Goal: Task Accomplishment & Management: Use online tool/utility

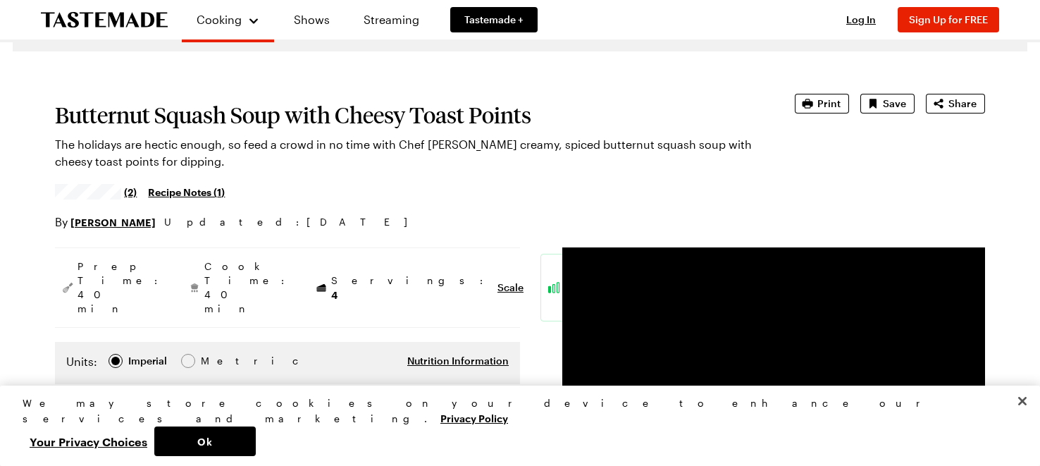
scroll to position [44, 0]
click at [836, 101] on span "Print" at bounding box center [829, 104] width 23 height 14
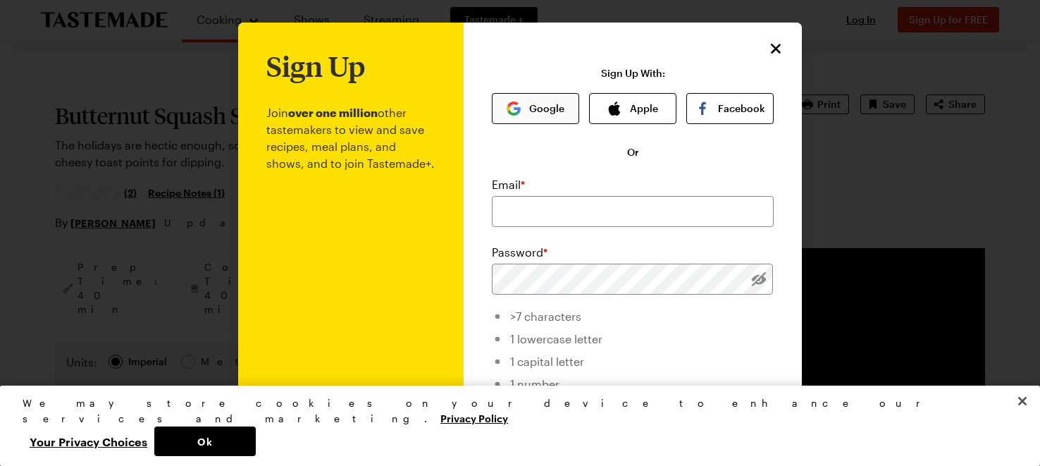
click at [557, 108] on button "Google" at bounding box center [535, 108] width 87 height 31
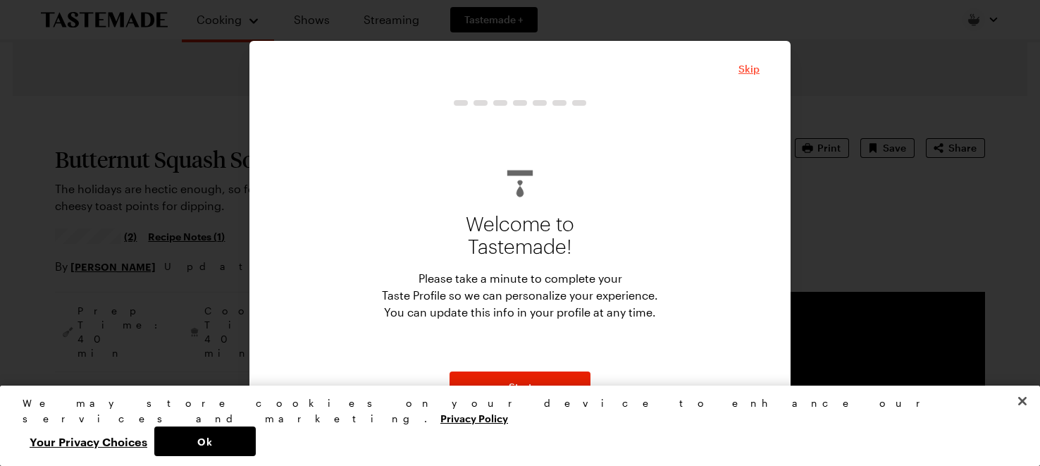
click at [749, 70] on span "Skip" at bounding box center [749, 69] width 21 height 14
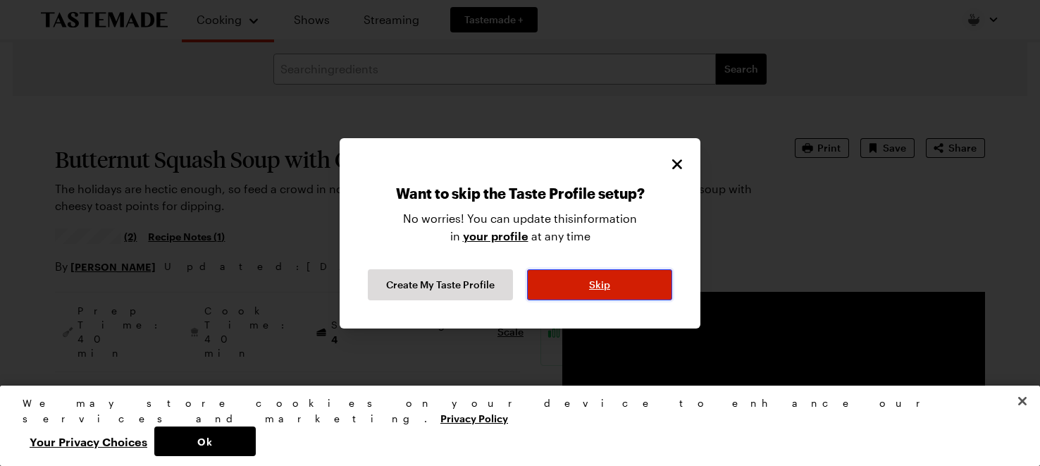
click at [617, 282] on button "Skip" at bounding box center [599, 284] width 145 height 31
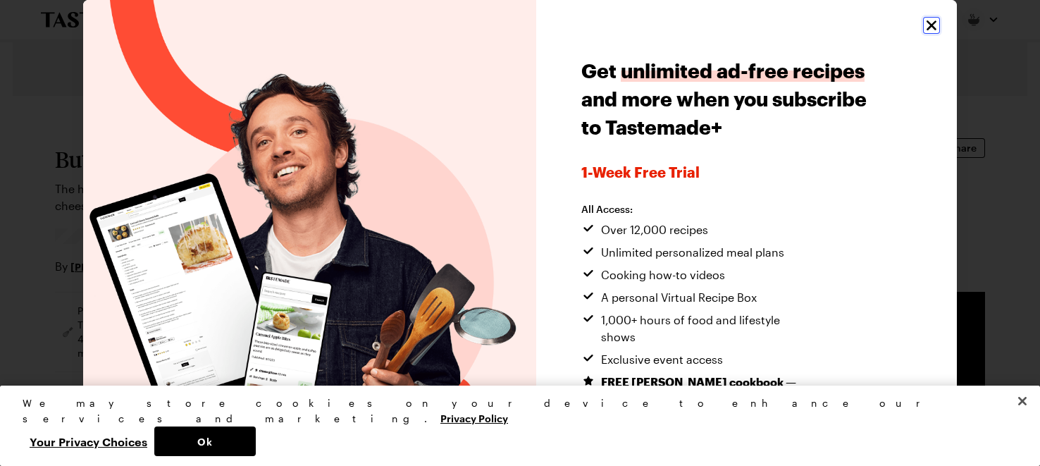
click at [934, 23] on icon "Close" at bounding box center [932, 25] width 10 height 10
type textarea "x"
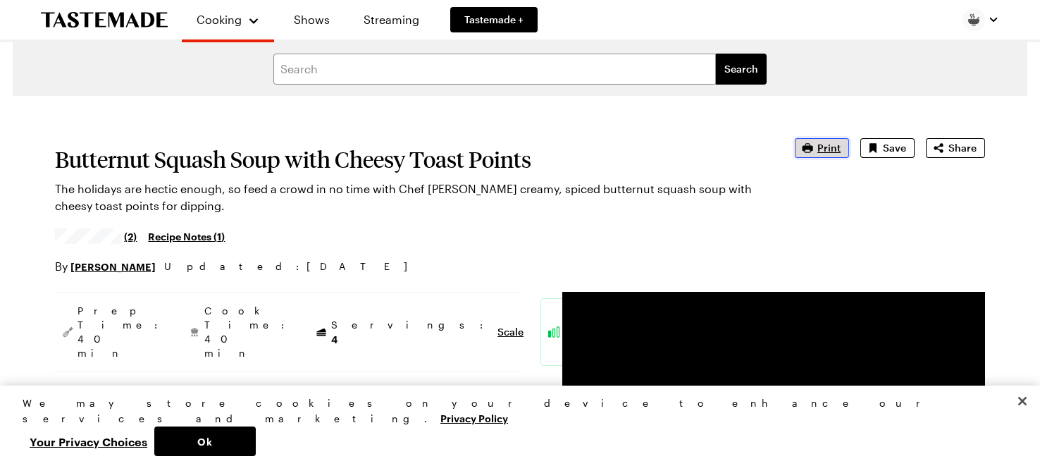
click at [829, 149] on span "Print" at bounding box center [829, 148] width 23 height 14
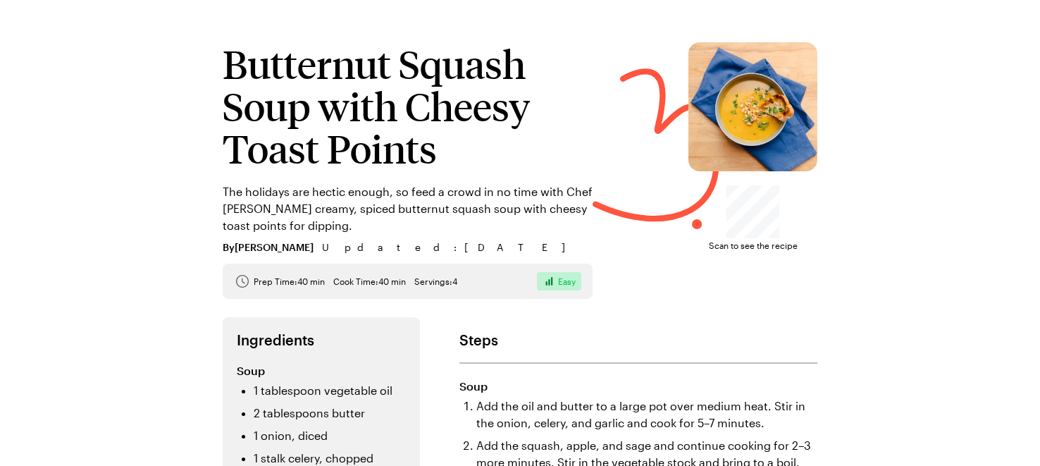
scroll to position [143, 0]
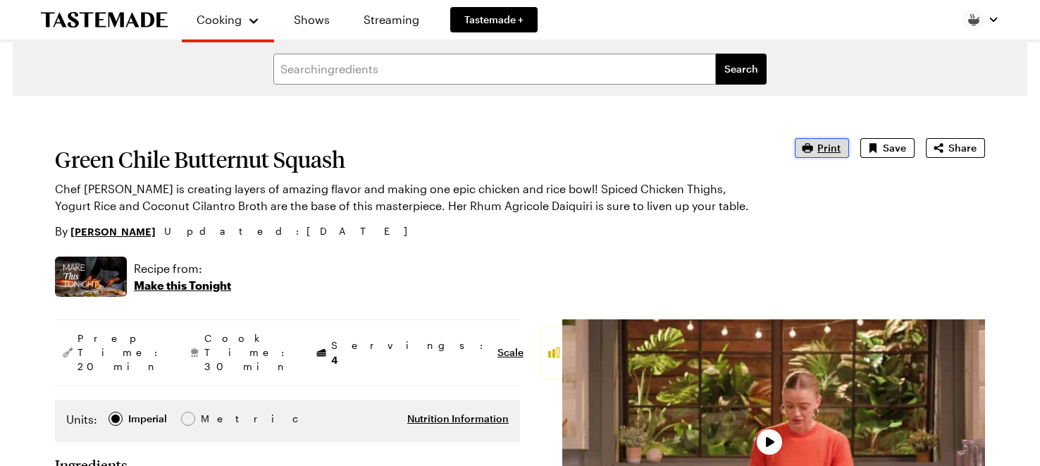
click at [830, 152] on span "Print" at bounding box center [829, 148] width 23 height 14
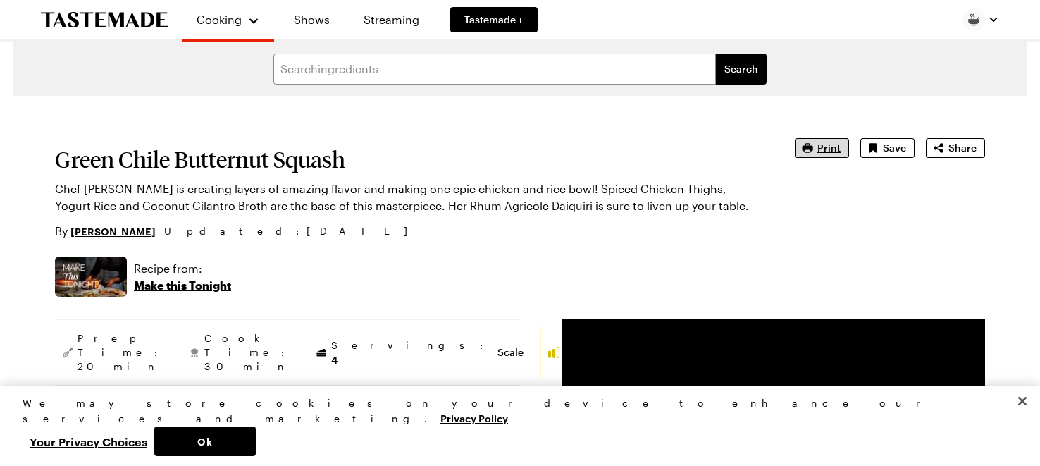
type textarea "x"
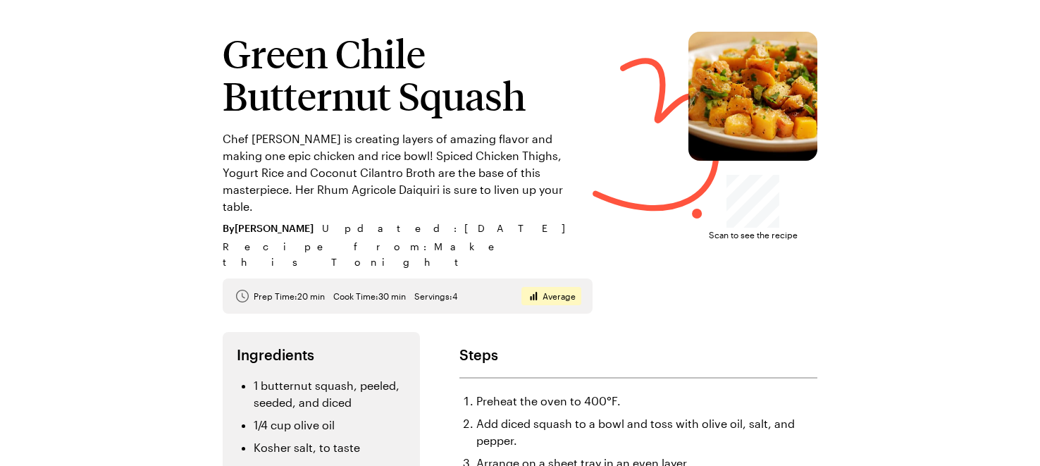
scroll to position [39, 0]
